Goal: Consume media (video, audio)

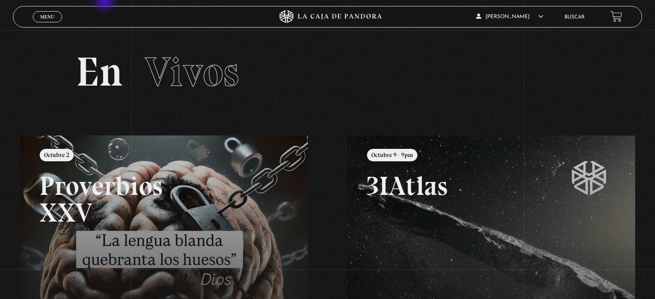
scroll to position [78, 0]
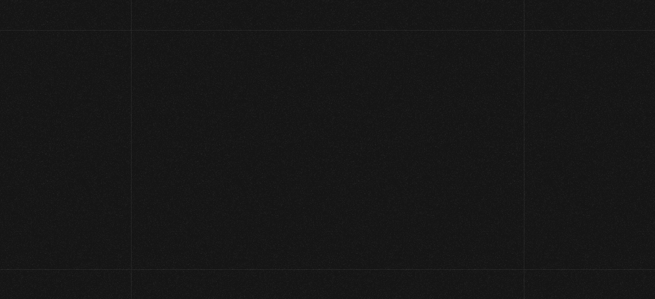
scroll to position [81, 0]
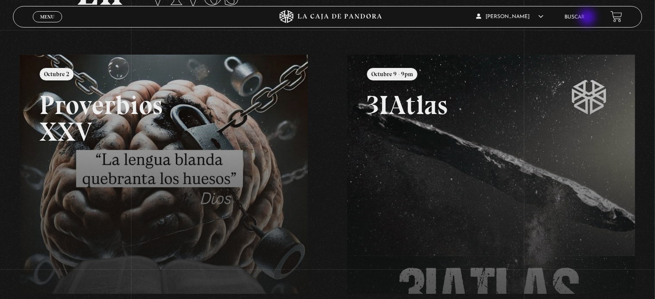
click at [584, 18] on link "Buscar" at bounding box center [574, 17] width 20 height 5
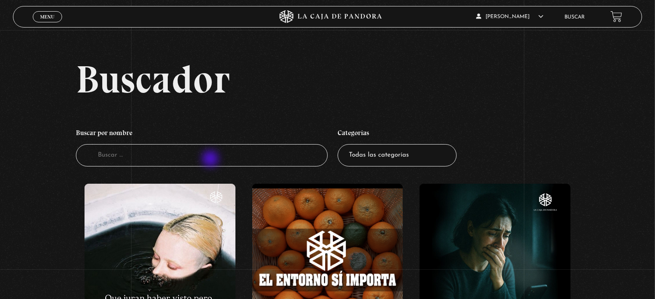
click at [219, 156] on input "Buscador" at bounding box center [201, 155] width 251 height 23
type input "amarres"
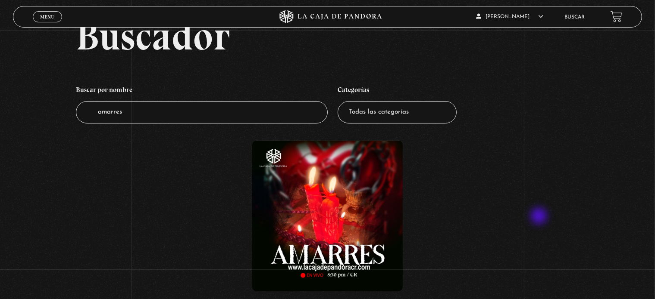
scroll to position [129, 0]
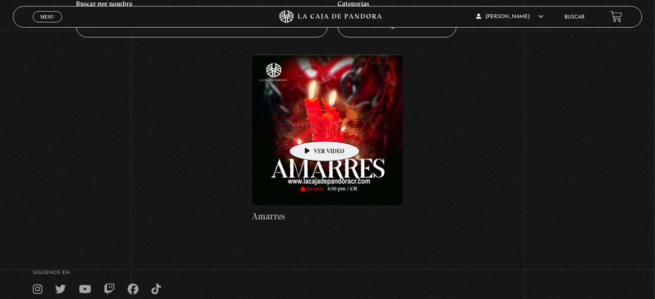
click at [311, 128] on figure at bounding box center [327, 130] width 151 height 151
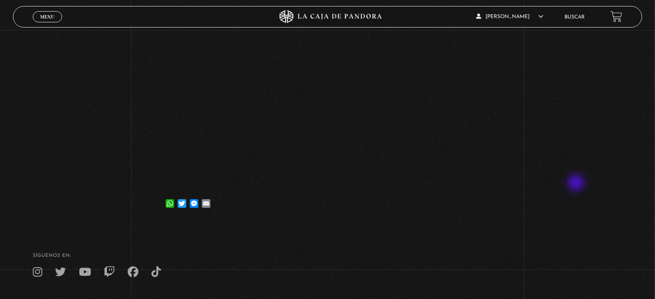
scroll to position [86, 0]
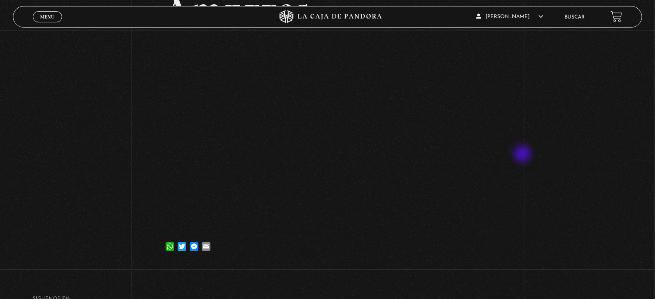
click at [526, 153] on div "Volver 9 julio, 2024 Amarres WhatsApp Twitter Messenger Email" at bounding box center [327, 105] width 655 height 323
click at [96, 128] on div "Volver 9 julio, 2024 Amarres WhatsApp Twitter Messenger Email" at bounding box center [327, 105] width 655 height 323
click at [582, 134] on div "Volver 9 julio, 2024 Amarres WhatsApp Twitter Messenger Email" at bounding box center [327, 105] width 655 height 323
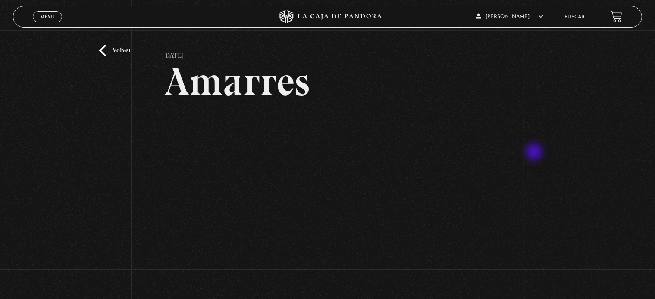
scroll to position [58, 0]
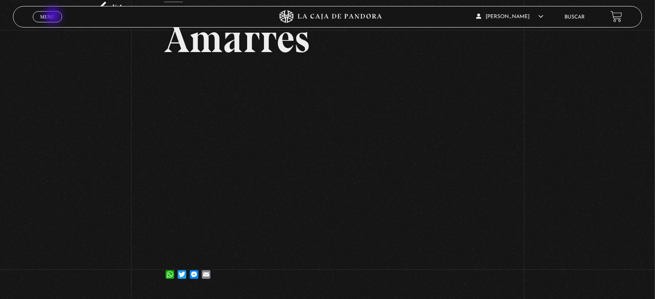
click at [54, 16] on span "Menu" at bounding box center [47, 16] width 14 height 5
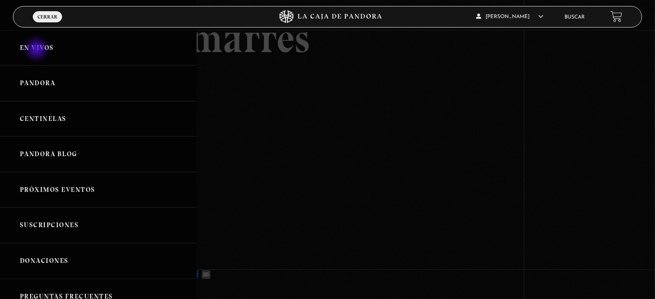
click at [37, 50] on link "En vivos" at bounding box center [98, 48] width 196 height 36
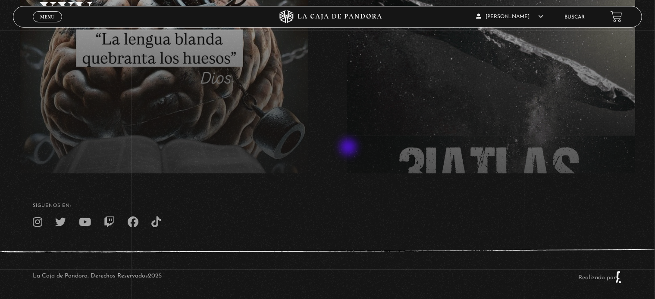
scroll to position [208, 0]
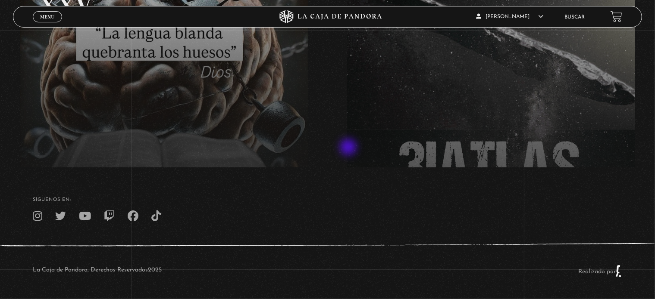
drag, startPoint x: 348, startPoint y: 150, endPoint x: 318, endPoint y: 146, distance: 30.4
drag, startPoint x: 319, startPoint y: 239, endPoint x: 311, endPoint y: 228, distance: 13.8
click at [319, 238] on footer "SÍguenos en: La Caja de Pandora, Derechos Reservados 2025 Realizado por" at bounding box center [327, 234] width 655 height 132
